Goal: Task Accomplishment & Management: Use online tool/utility

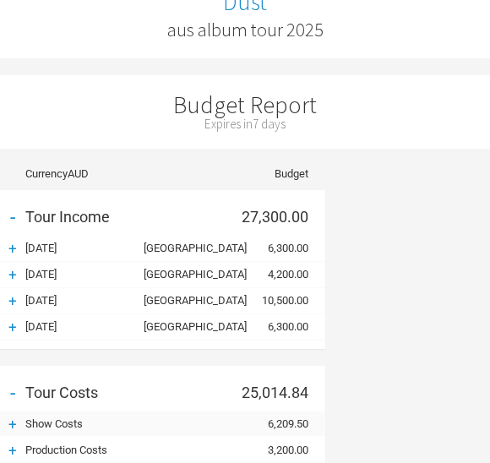
scroll to position [286, 0]
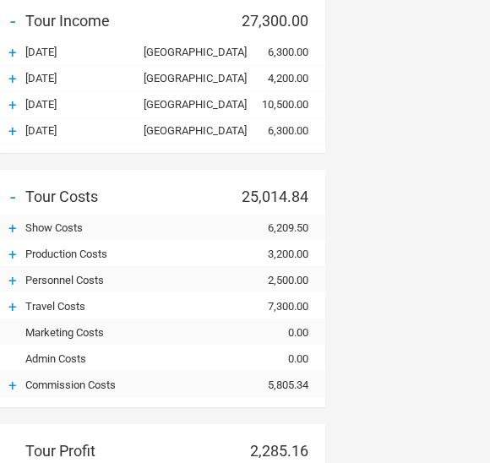
click at [24, 225] on div "+" at bounding box center [12, 228] width 25 height 17
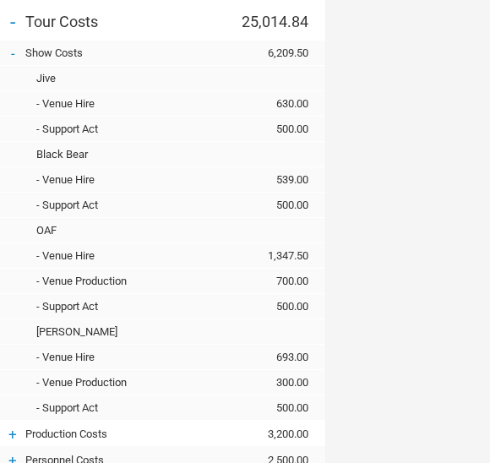
scroll to position [460, 0]
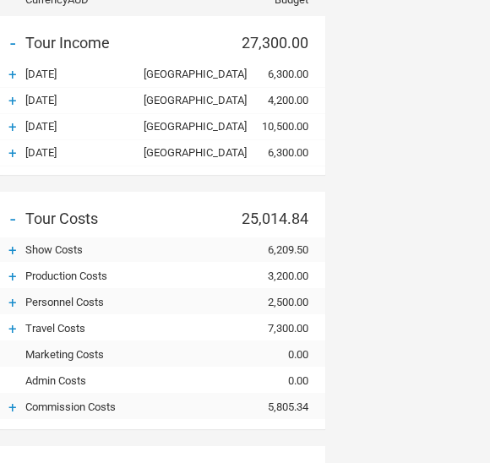
scroll to position [262, 0]
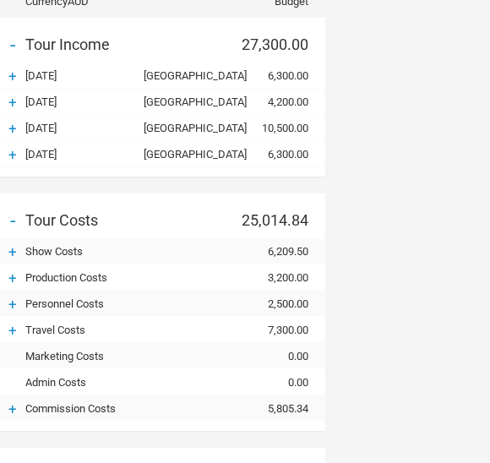
click at [24, 245] on div "+" at bounding box center [12, 251] width 25 height 17
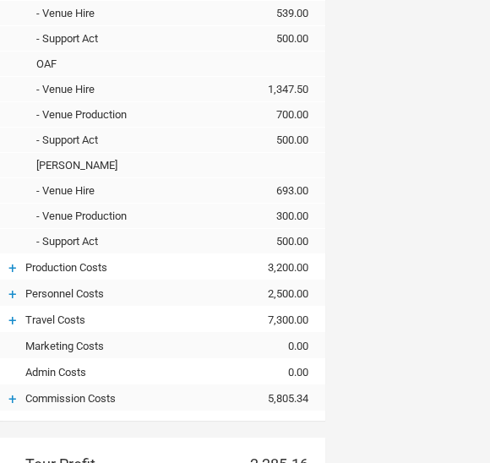
scroll to position [626, 0]
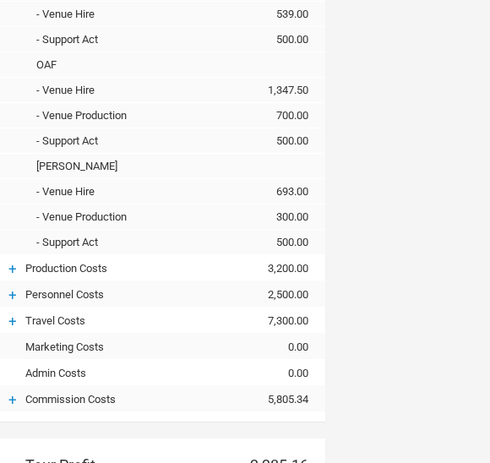
click at [24, 264] on div "+" at bounding box center [12, 268] width 25 height 17
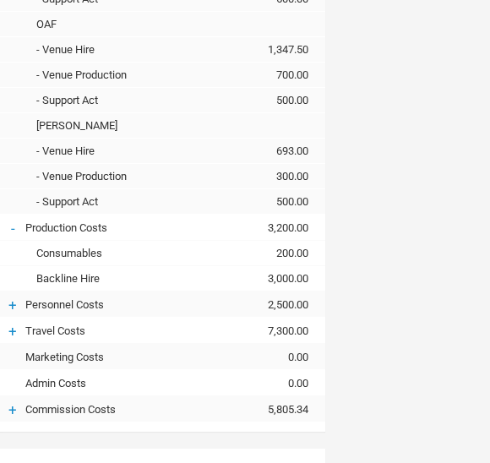
scroll to position [668, 0]
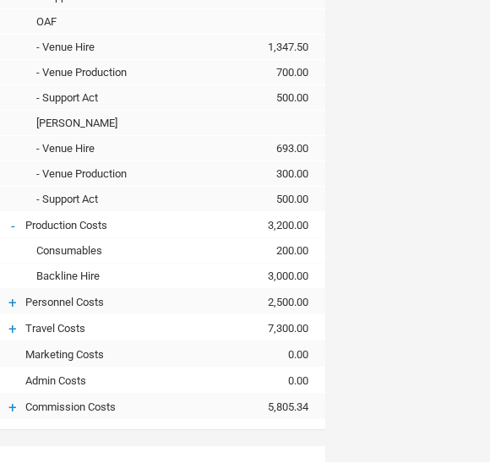
click at [190, 214] on div "- Production Costs 3,200.00" at bounding box center [162, 226] width 325 height 25
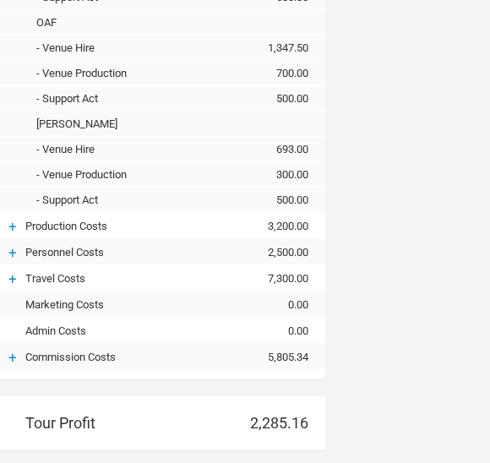
click at [263, 247] on div "2,500.00" at bounding box center [274, 252] width 101 height 13
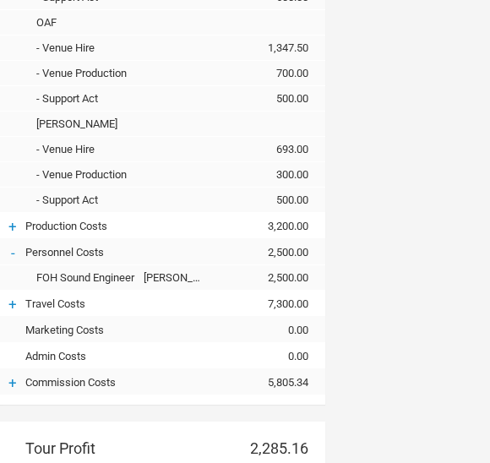
click at [253, 256] on div "- Personnel Costs 2,500.00" at bounding box center [162, 252] width 325 height 25
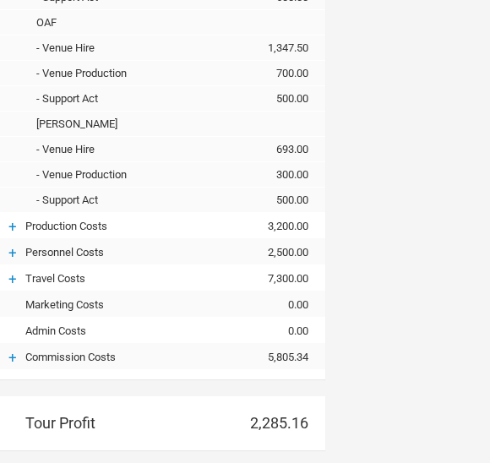
click at [223, 279] on div "+ Travel Costs 7,300.00" at bounding box center [162, 278] width 325 height 25
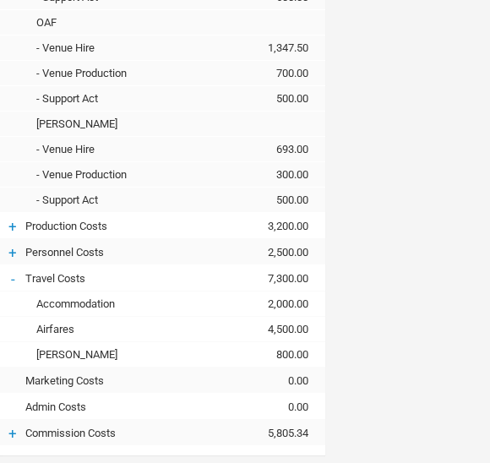
click at [236, 241] on div "+ Personnel Costs 2,500.00" at bounding box center [162, 252] width 325 height 25
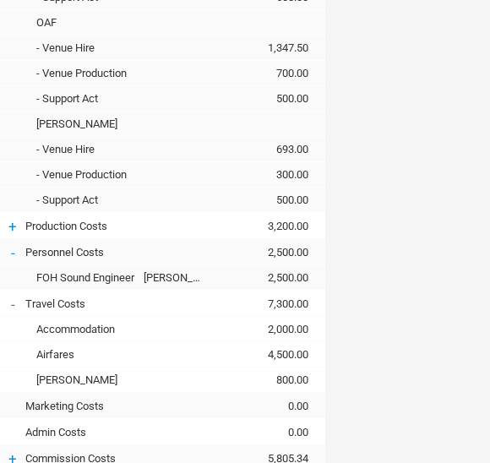
click at [164, 446] on div "+ Commission Costs 5,805.34" at bounding box center [162, 458] width 325 height 25
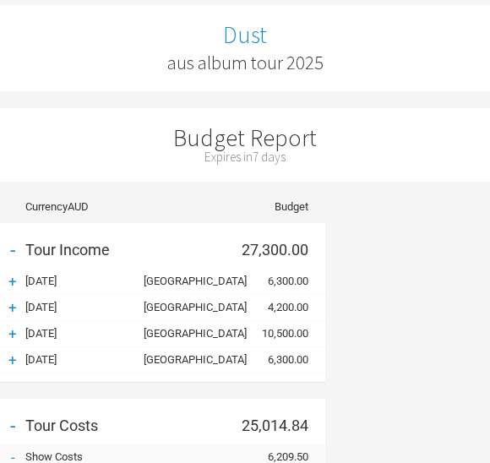
scroll to position [53, 0]
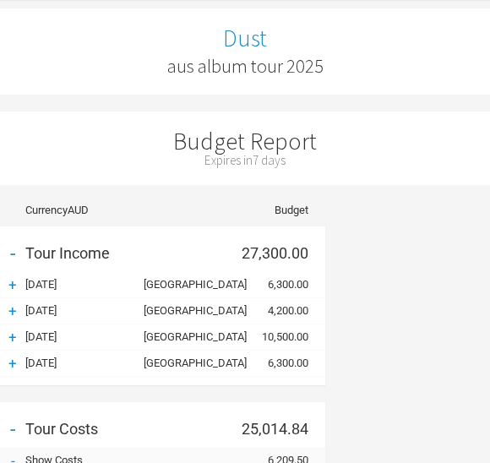
click at [236, 356] on div "6,300.00" at bounding box center [274, 362] width 101 height 13
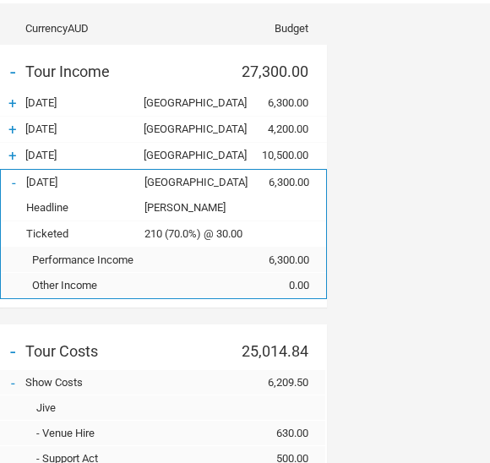
scroll to position [235, 0]
click at [226, 184] on div "6,300.00" at bounding box center [275, 182] width 101 height 13
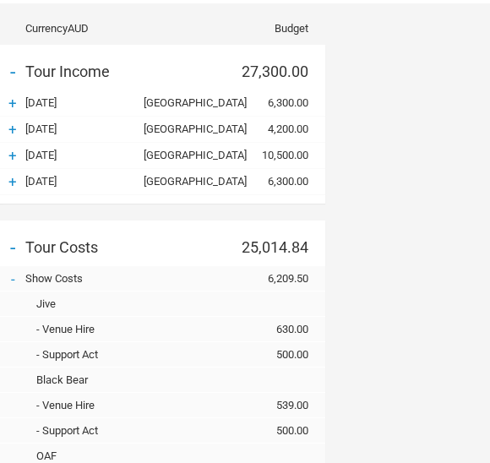
click at [234, 149] on div "10,500.00" at bounding box center [274, 155] width 101 height 13
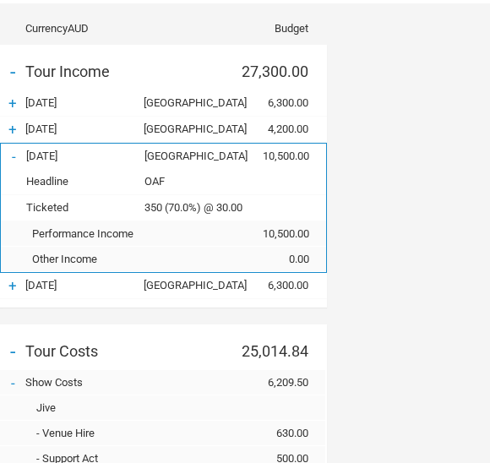
click at [244, 150] on div "10,500.00" at bounding box center [275, 156] width 101 height 13
